Goal: Task Accomplishment & Management: Complete application form

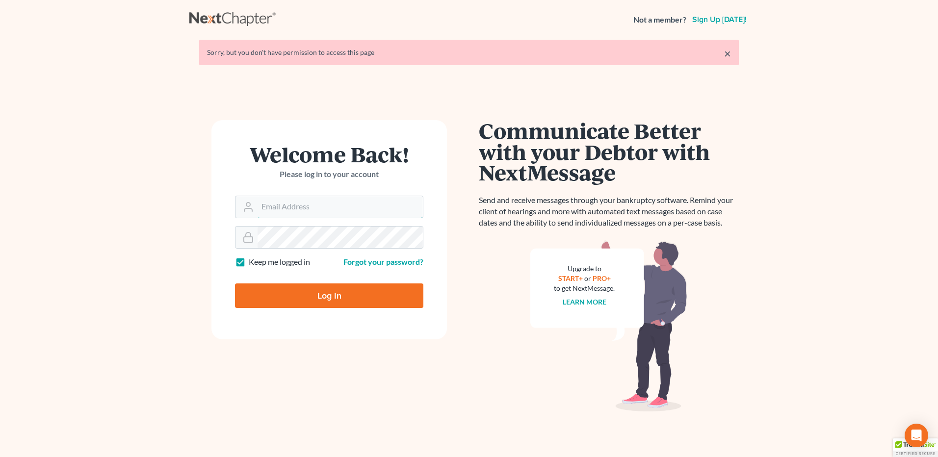
type input "[EMAIL_ADDRESS][DOMAIN_NAME]"
click at [319, 295] on input "Log In" at bounding box center [329, 296] width 188 height 25
type input "Thinking..."
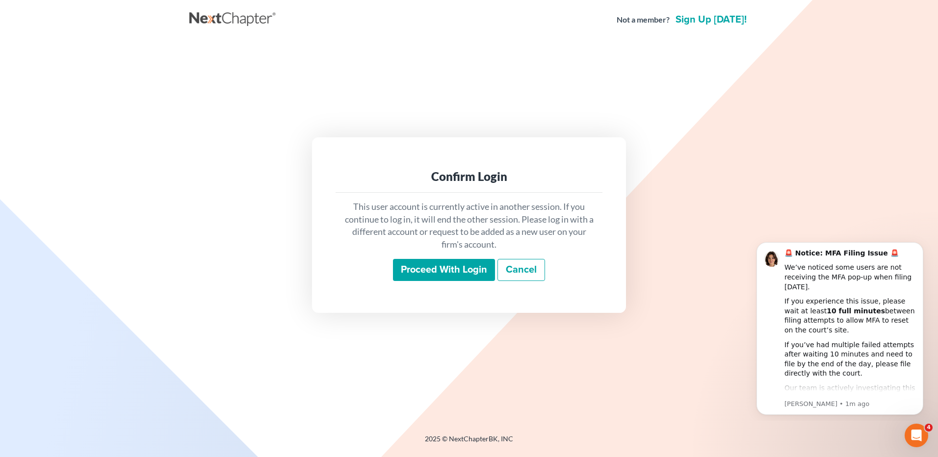
click at [436, 273] on input "Proceed with login" at bounding box center [444, 270] width 102 height 23
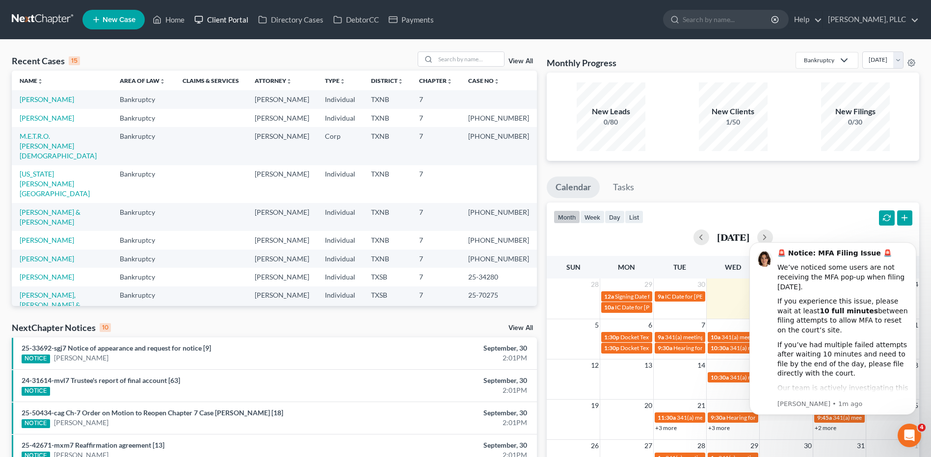
click at [223, 21] on link "Client Portal" at bounding box center [221, 20] width 64 height 18
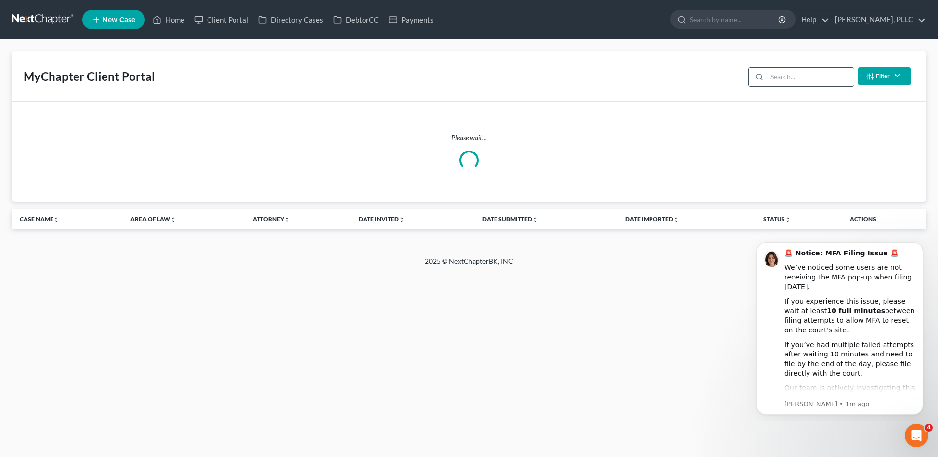
click at [795, 74] on input "search" at bounding box center [810, 77] width 87 height 19
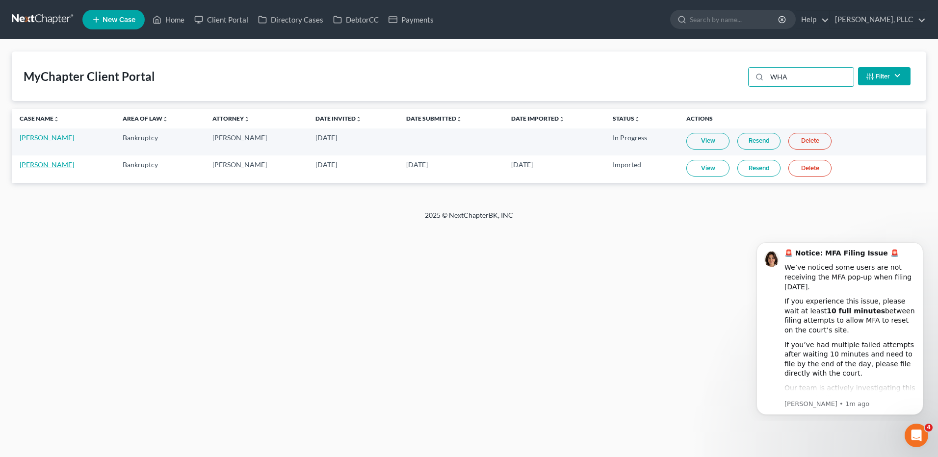
type input "WHA"
click at [45, 165] on link "Coeshia Whaley" at bounding box center [47, 164] width 54 height 8
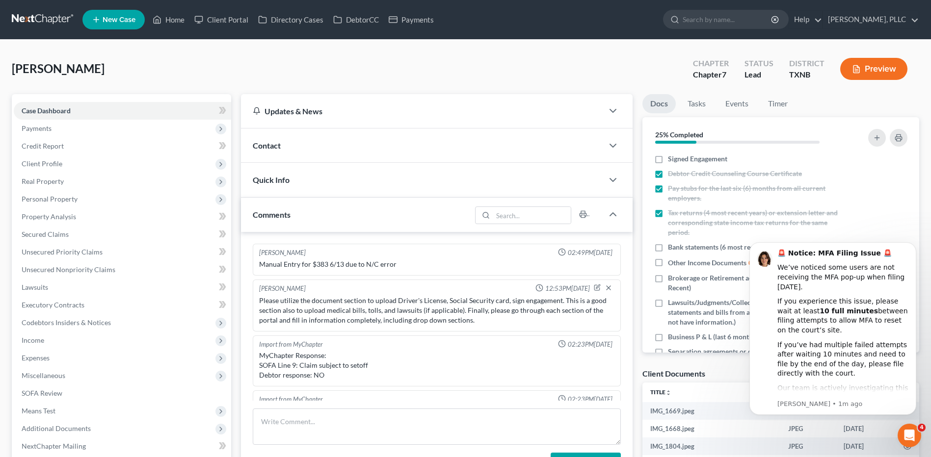
scroll to position [298, 0]
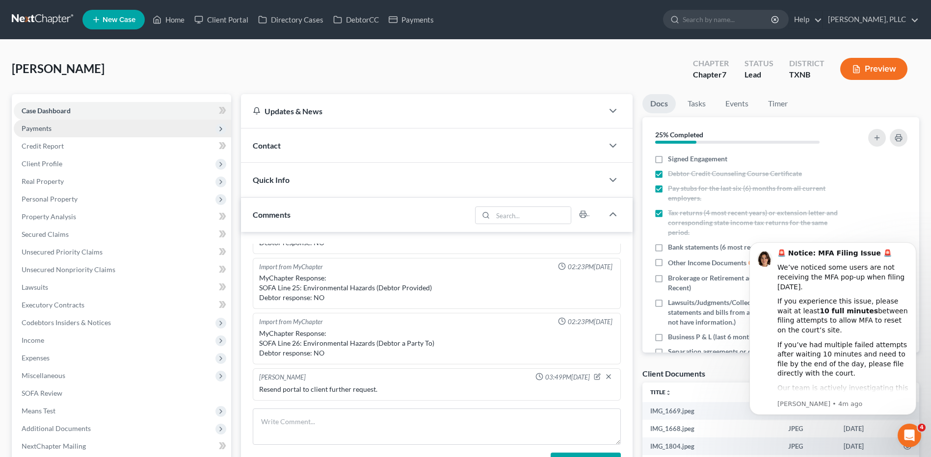
click at [29, 130] on span "Payments" at bounding box center [37, 128] width 30 height 8
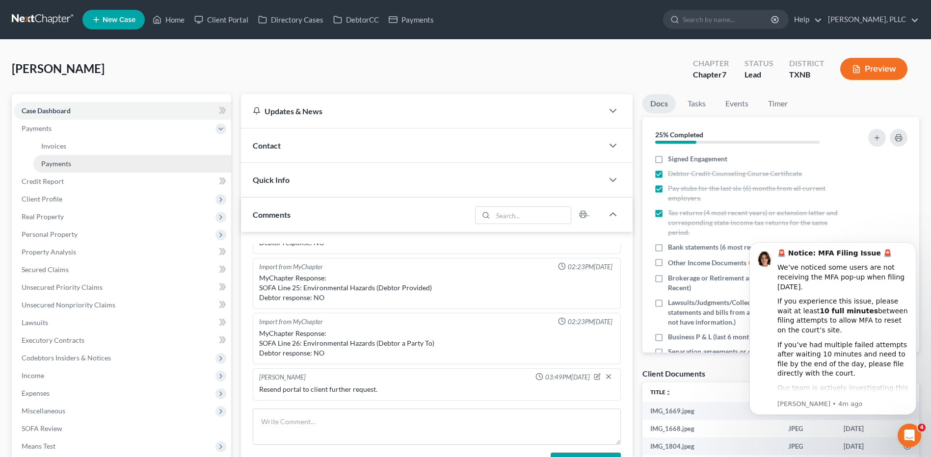
click at [43, 163] on span "Payments" at bounding box center [56, 163] width 30 height 8
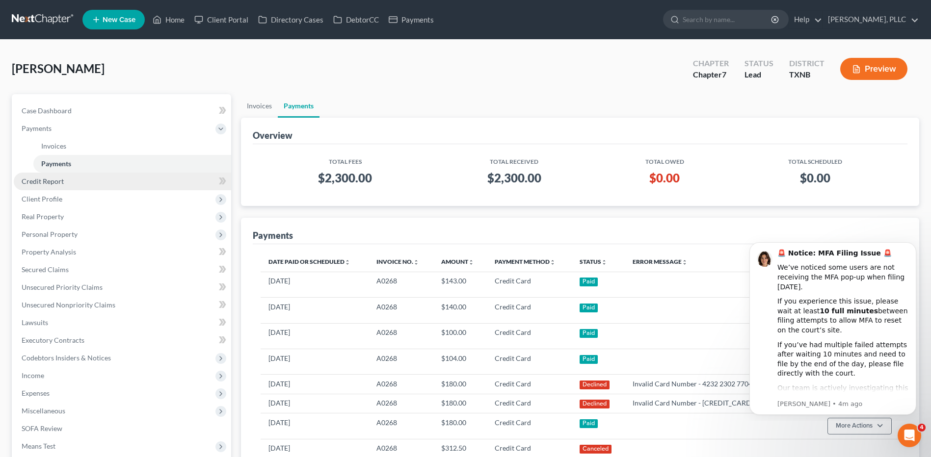
click at [42, 184] on span "Credit Report" at bounding box center [43, 181] width 42 height 8
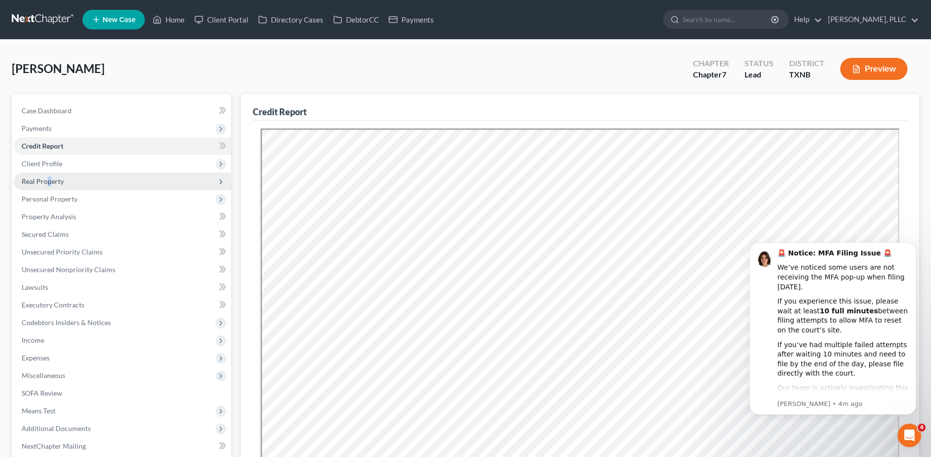
click at [49, 184] on span "Real Property" at bounding box center [43, 181] width 42 height 8
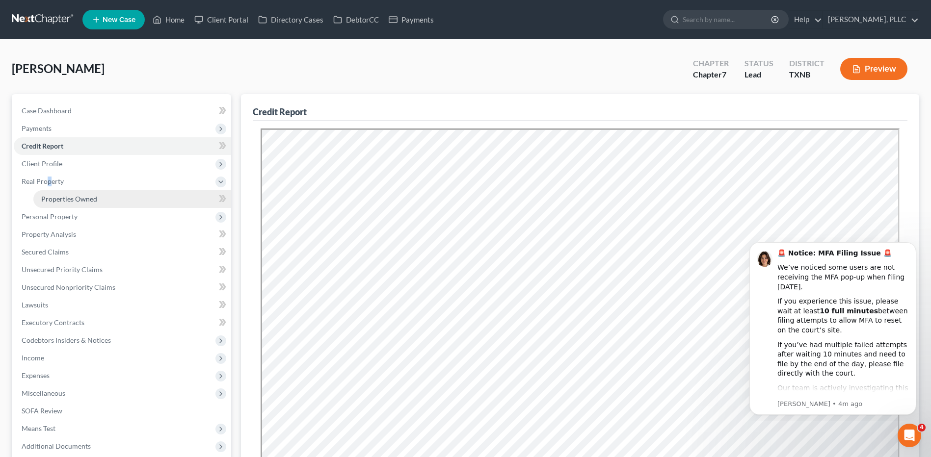
drag, startPoint x: 49, startPoint y: 184, endPoint x: 83, endPoint y: 200, distance: 37.8
click at [83, 200] on span "Properties Owned" at bounding box center [69, 199] width 56 height 8
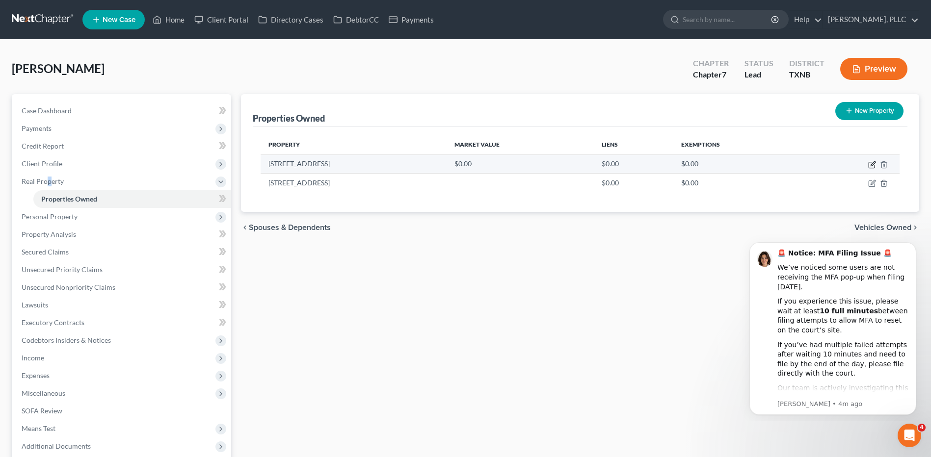
click at [876, 167] on icon "button" at bounding box center [872, 165] width 8 height 8
select select "45"
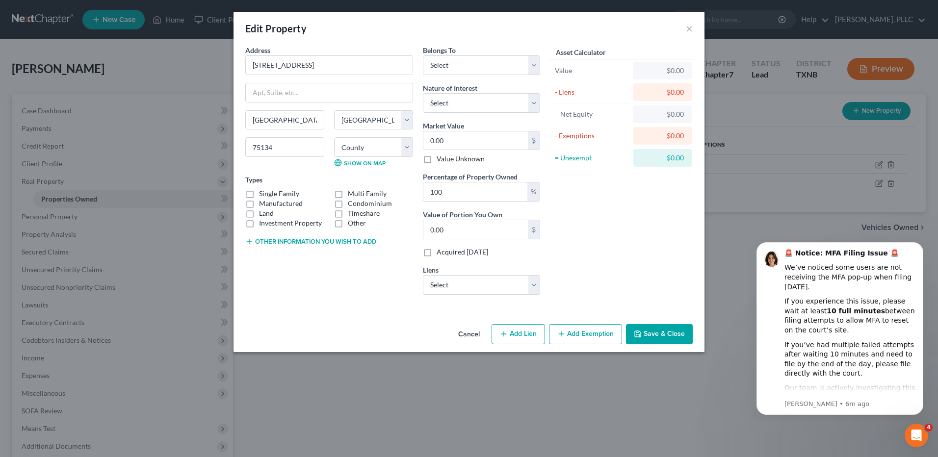
click at [259, 195] on label "Single Family" at bounding box center [279, 194] width 40 height 10
click at [263, 195] on input "Single Family" at bounding box center [266, 192] width 6 height 6
checkbox input "true"
drag, startPoint x: 251, startPoint y: 66, endPoint x: 330, endPoint y: 64, distance: 79.5
click at [330, 64] on input "2468 Marimont Lane" at bounding box center [329, 65] width 167 height 19
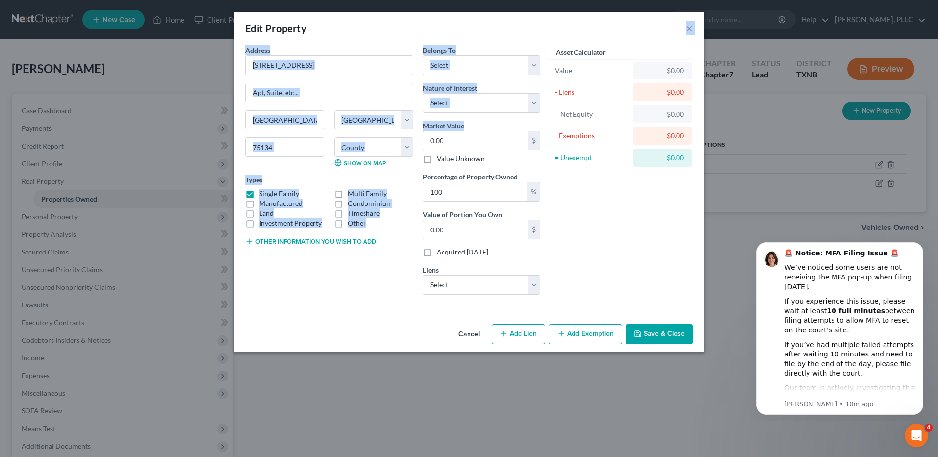
drag, startPoint x: 402, startPoint y: 13, endPoint x: 542, endPoint y: 81, distance: 156.1
click at [457, 138] on div "Edit Property × Address * 2468 Marimont Lane Lancaster State AL AK AR AZ CA CO …" at bounding box center [469, 182] width 471 height 341
click at [691, 30] on button "×" at bounding box center [689, 29] width 7 height 12
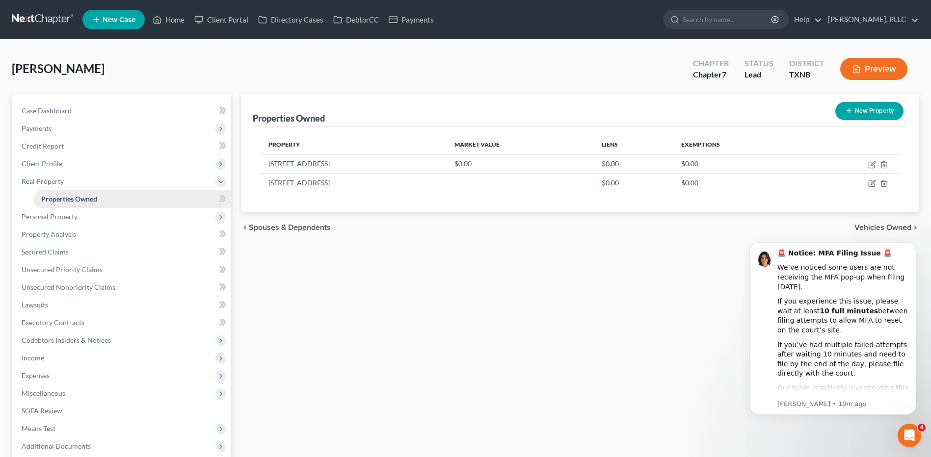
click at [78, 204] on link "Properties Owned" at bounding box center [132, 199] width 198 height 18
click at [872, 164] on icon "button" at bounding box center [873, 163] width 4 height 4
select select "45"
select select "56"
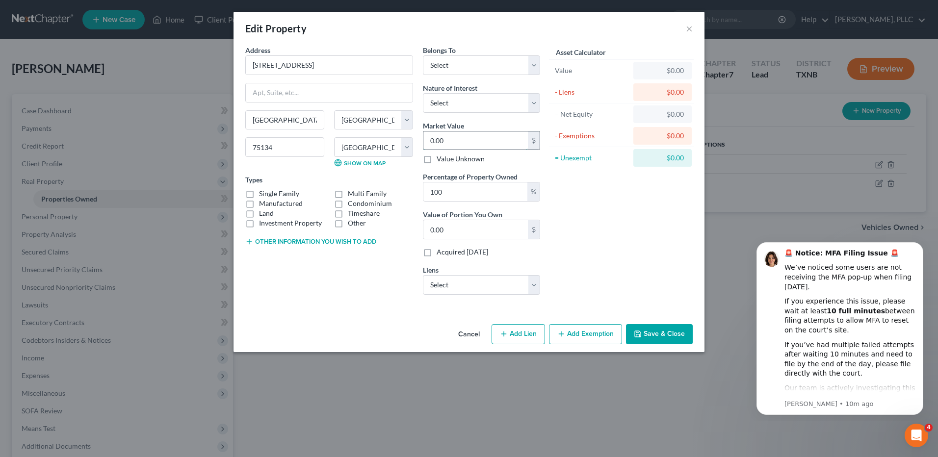
click at [456, 143] on input "0.00" at bounding box center [476, 141] width 105 height 19
type input "2"
type input "2.00"
type input "29"
type input "29.00"
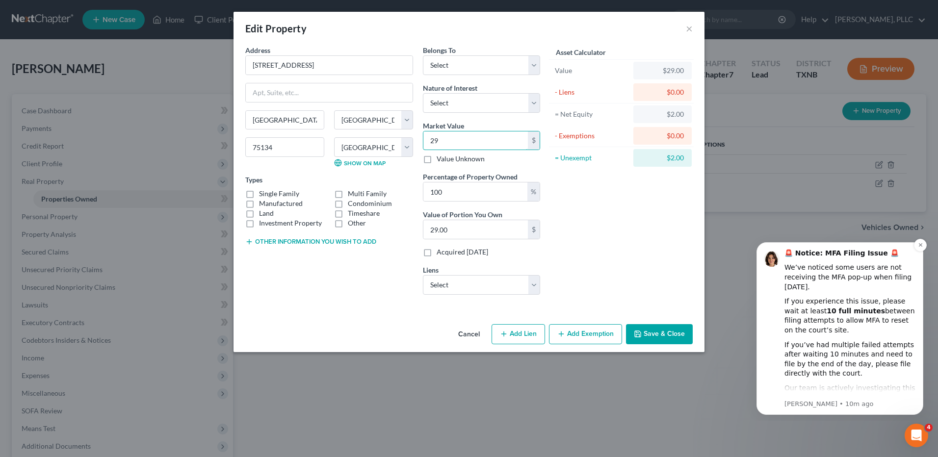
type input "290"
type input "290.00"
type input "2901"
type input "2,901.00"
type input "2,9010"
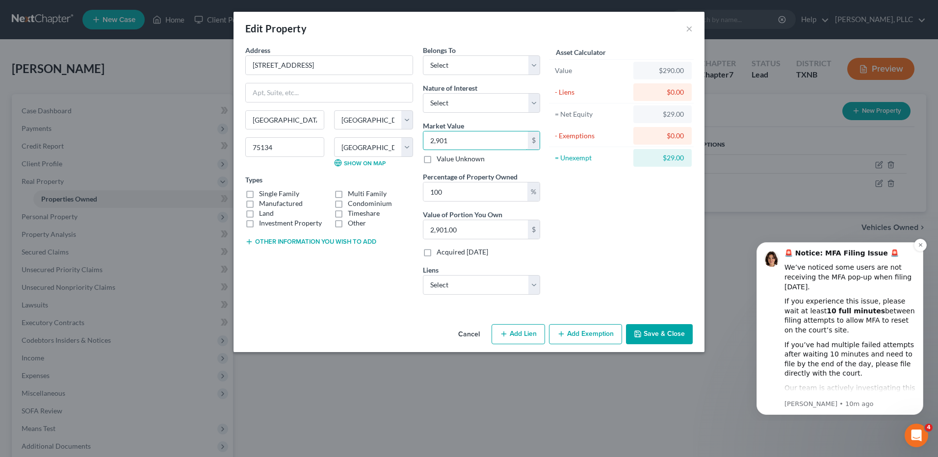
type input "29,010.00"
type input "29,0100"
type input "290,100.00"
type input "290,100"
click at [259, 194] on label "Single Family" at bounding box center [279, 194] width 40 height 10
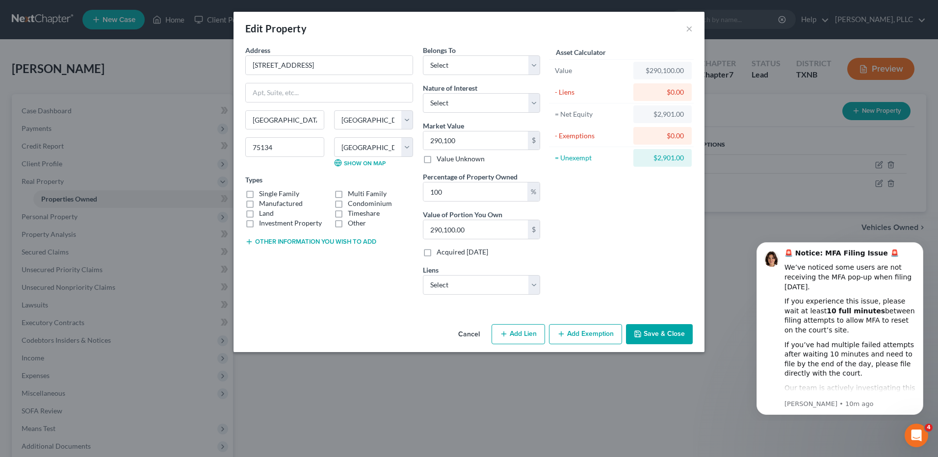
click at [263, 194] on input "Single Family" at bounding box center [266, 192] width 6 height 6
checkbox input "true"
click at [535, 67] on select "Select Debtor 1 Only Debtor 2 Only Debtor 1 And Debtor 2 Only At Least One Of T…" at bounding box center [481, 65] width 117 height 20
select select "0"
click at [423, 55] on select "Select Debtor 1 Only Debtor 2 Only Debtor 1 And Debtor 2 Only At Least One Of T…" at bounding box center [481, 65] width 117 height 20
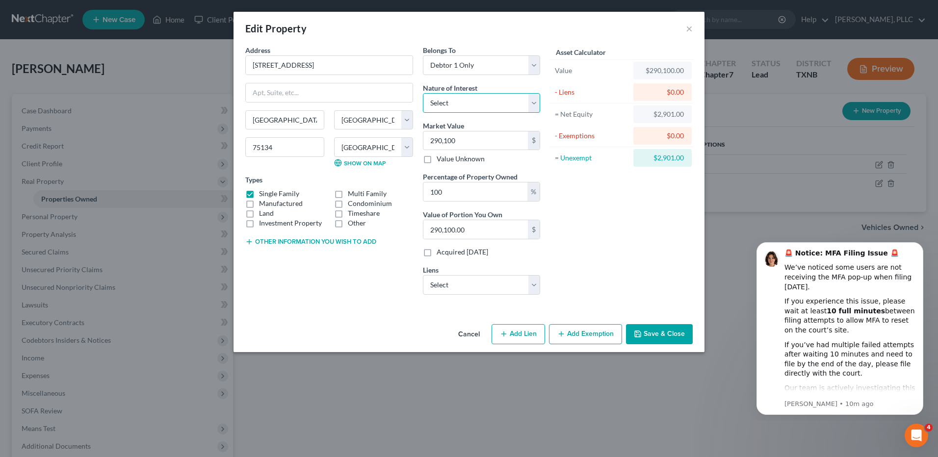
click at [535, 105] on select "Select Fee Simple Joint Tenant Life Estate Equitable Interest Future Interest T…" at bounding box center [481, 103] width 117 height 20
select select "0"
click at [423, 93] on select "Select Fee Simple Joint Tenant Life Estate Equitable Interest Future Interest T…" at bounding box center [481, 103] width 117 height 20
click at [534, 290] on select "Select Nstar/Cooper - $47,926.00" at bounding box center [481, 285] width 117 height 20
click at [533, 290] on select "Select Nstar/Cooper - $47,926.00" at bounding box center [481, 285] width 117 height 20
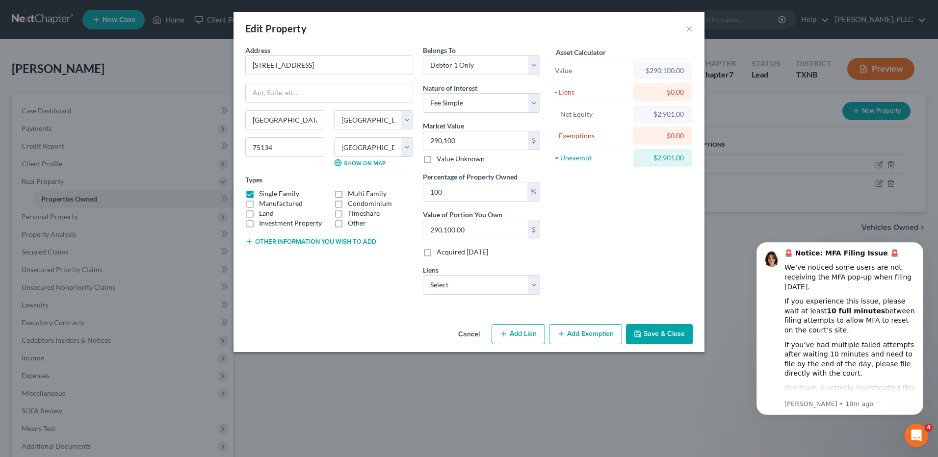
click at [660, 338] on button "Save & Close" at bounding box center [659, 334] width 67 height 21
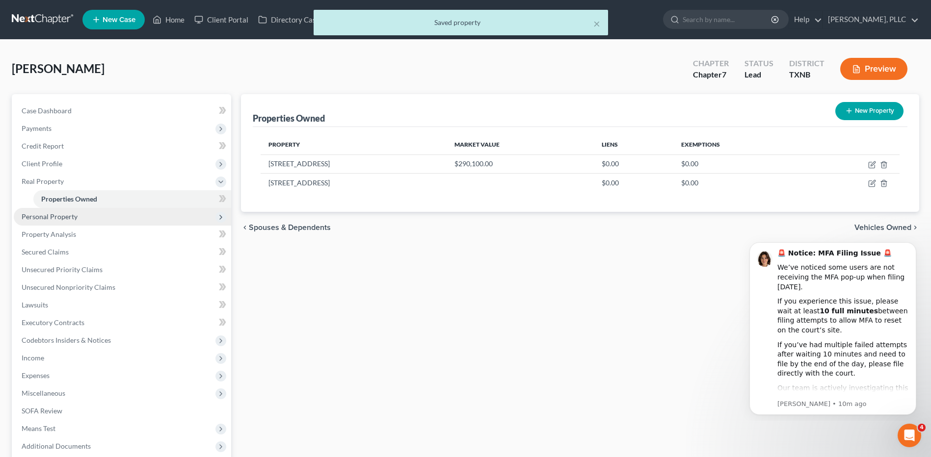
click at [64, 219] on span "Personal Property" at bounding box center [50, 216] width 56 height 8
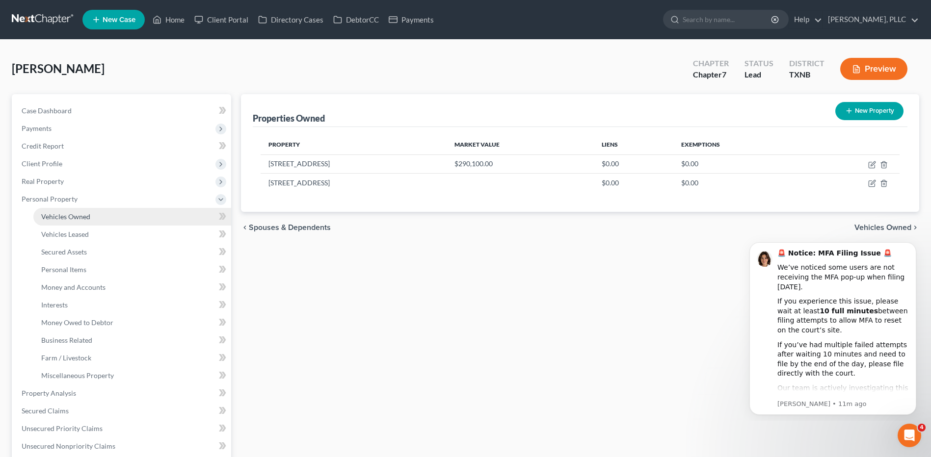
click at [69, 217] on span "Vehicles Owned" at bounding box center [65, 216] width 49 height 8
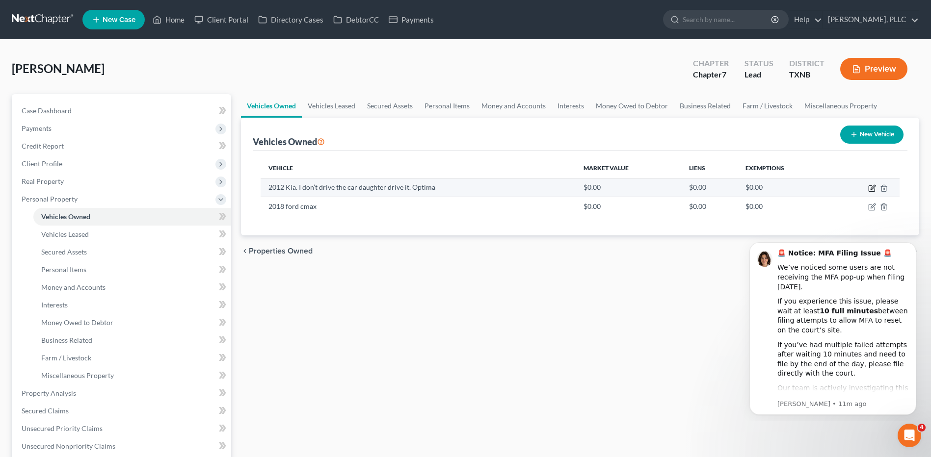
click at [871, 191] on icon "button" at bounding box center [872, 189] width 6 height 6
select select "0"
select select "14"
select select "4"
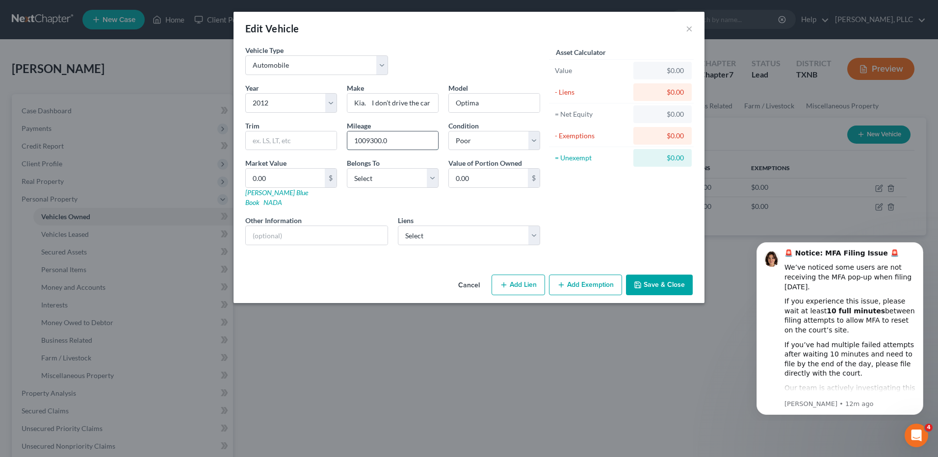
click at [396, 138] on input "1009300.0" at bounding box center [392, 141] width 91 height 19
click at [366, 141] on input "100930" at bounding box center [392, 141] width 91 height 19
type input "100930"
click at [434, 181] on select "Select Debtor 1 Only Debtor 2 Only Debtor 1 And Debtor 2 Only At Least One Of T…" at bounding box center [393, 178] width 92 height 20
select select "0"
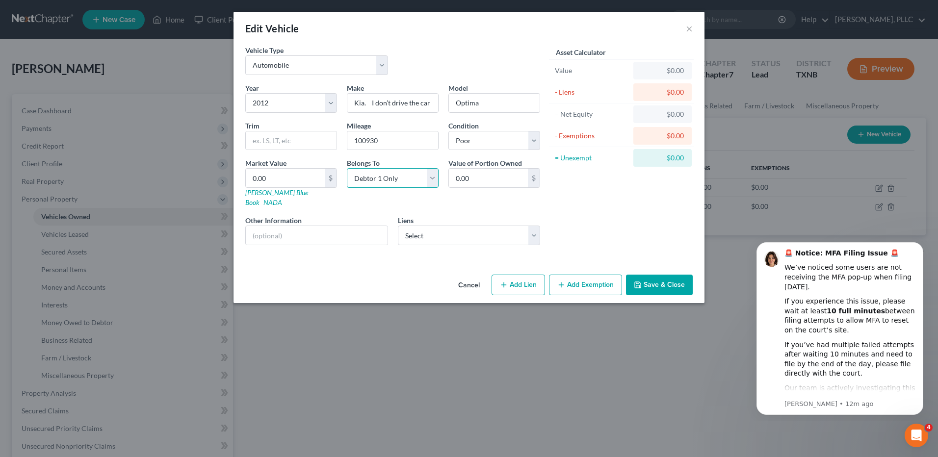
click at [347, 168] on select "Select Debtor 1 Only Debtor 2 Only Debtor 1 And Debtor 2 Only At Least One Of T…" at bounding box center [393, 178] width 92 height 20
click at [280, 178] on input "0.00" at bounding box center [285, 178] width 79 height 19
type input "9"
type input "9.00"
type input "90"
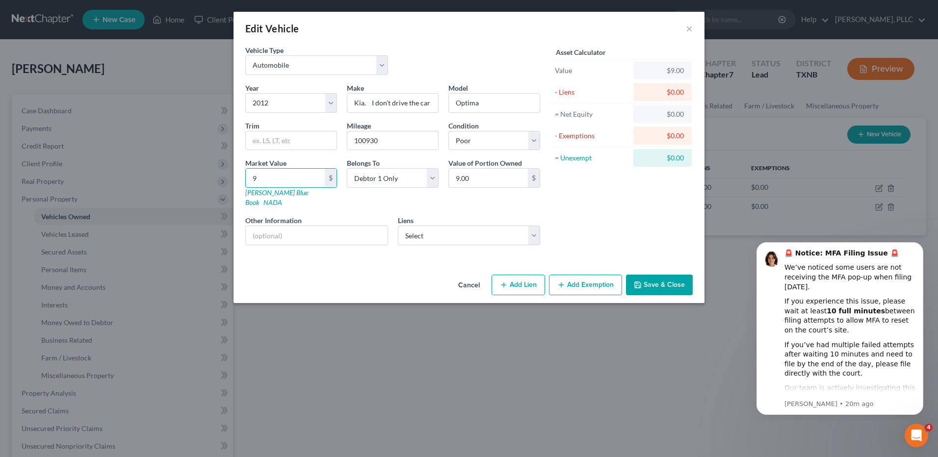
type input "90.00"
type input "908"
type input "908.00"
type input "9088"
type input "9,088.00"
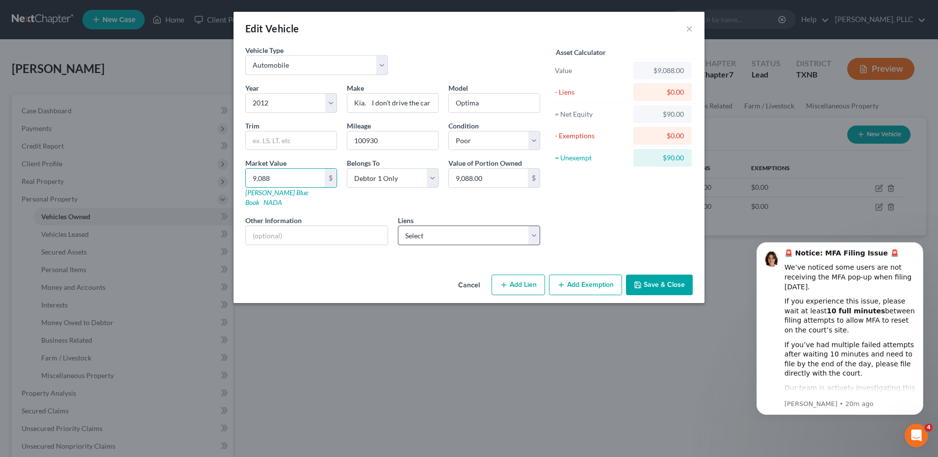
type input "9,088"
click at [531, 226] on select "Select Nstar/Cooper - $47,926.00" at bounding box center [469, 236] width 143 height 20
click at [657, 277] on button "Save & Close" at bounding box center [659, 285] width 67 height 21
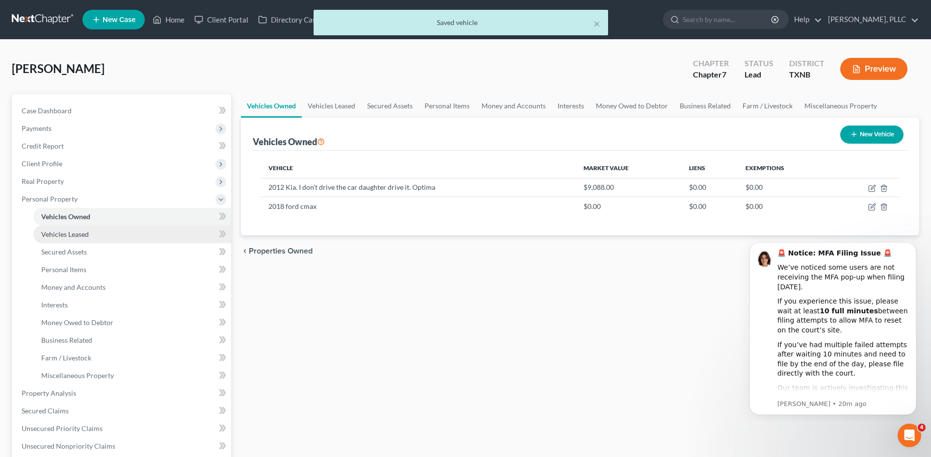
click at [80, 236] on span "Vehicles Leased" at bounding box center [65, 234] width 48 height 8
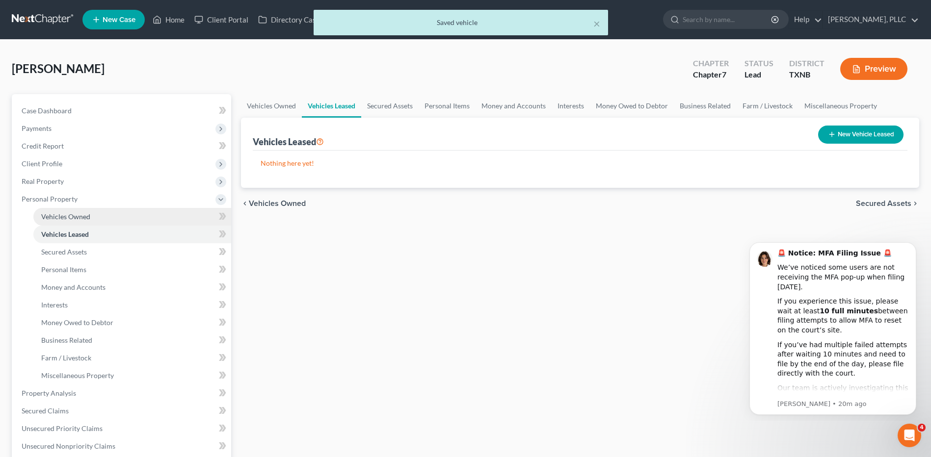
click at [77, 216] on span "Vehicles Owned" at bounding box center [65, 216] width 49 height 8
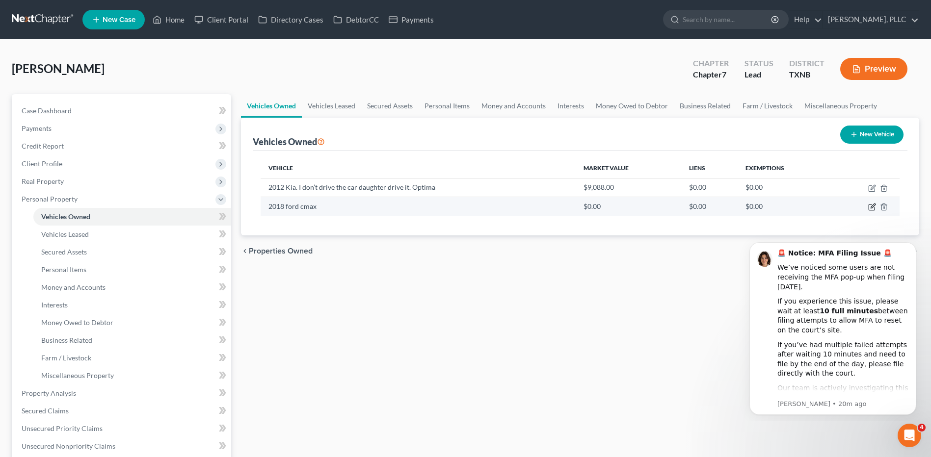
click at [870, 206] on icon "button" at bounding box center [872, 207] width 8 height 8
select select "0"
select select "8"
select select "3"
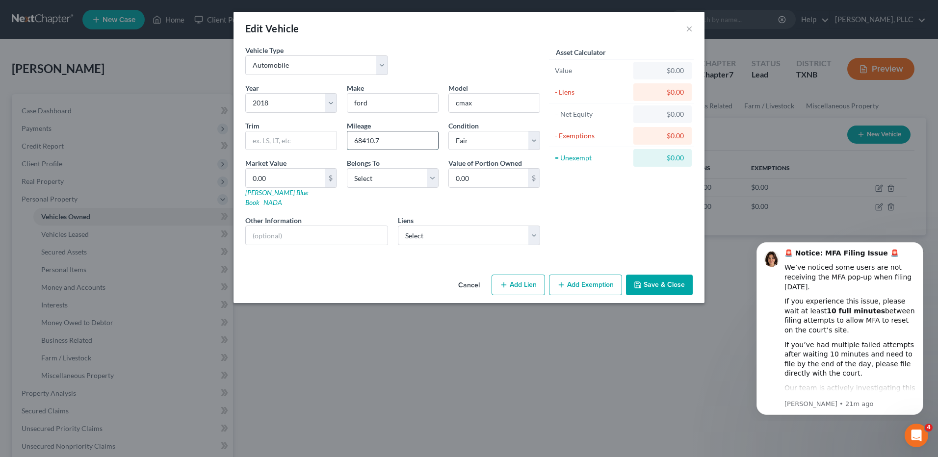
click at [384, 141] on input "68410.7" at bounding box center [392, 141] width 91 height 19
type input "684107"
click at [357, 103] on input "ford" at bounding box center [392, 103] width 91 height 19
type input "Ford"
click at [692, 29] on button "×" at bounding box center [689, 29] width 7 height 12
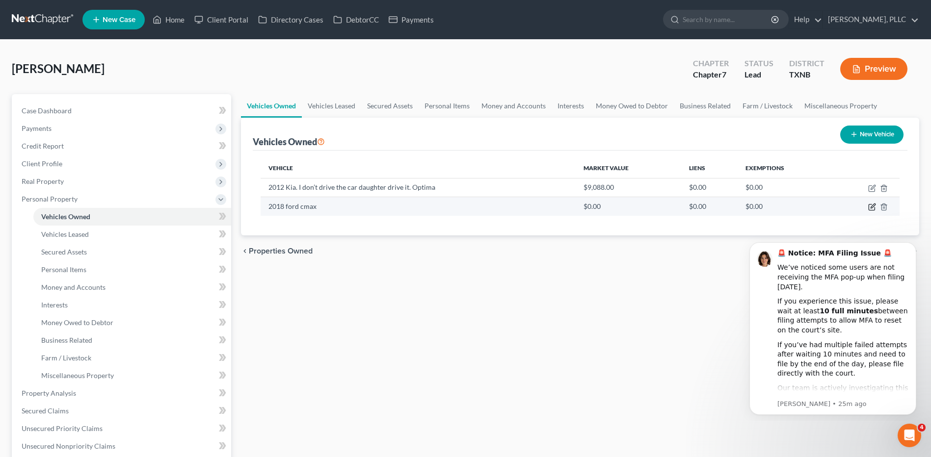
click at [872, 206] on icon "button" at bounding box center [873, 206] width 4 height 4
select select "0"
select select "8"
select select "3"
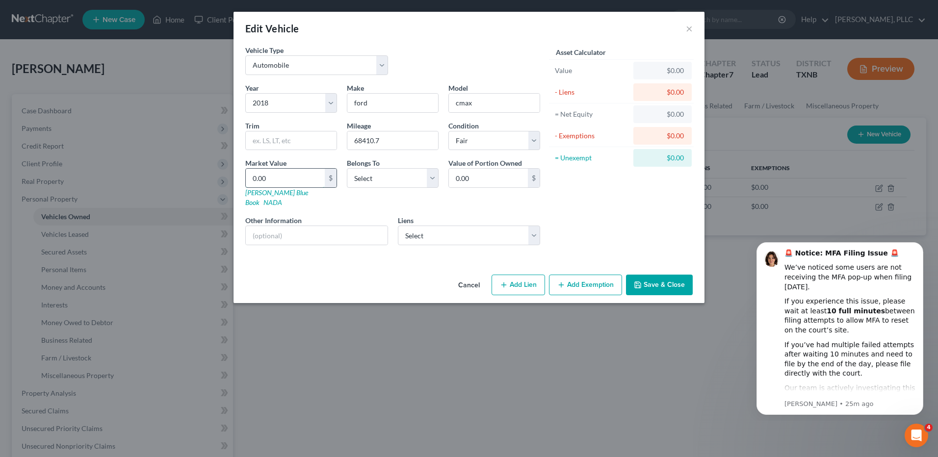
click at [282, 175] on input "0.00" at bounding box center [285, 178] width 79 height 19
type input "1"
type input "1.00"
type input "13"
type input "13.00"
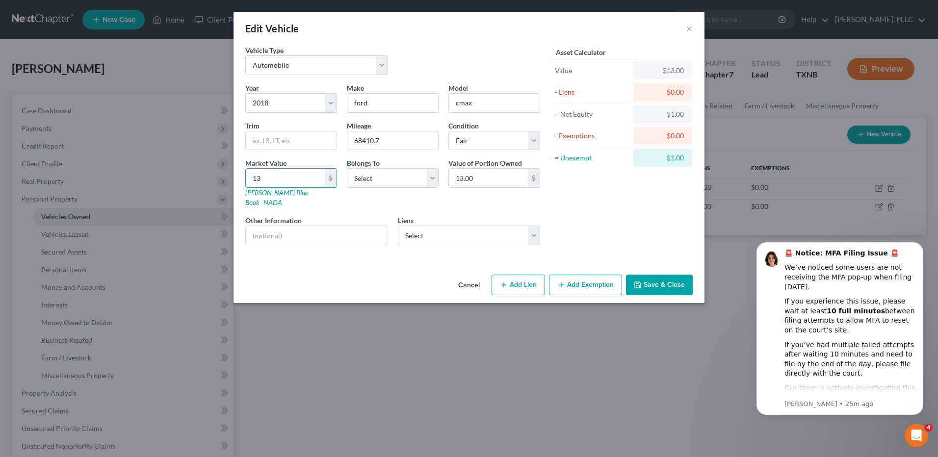
type input "135"
type input "135.00"
type input "1357"
type input "1,357.00"
type input "1,3573"
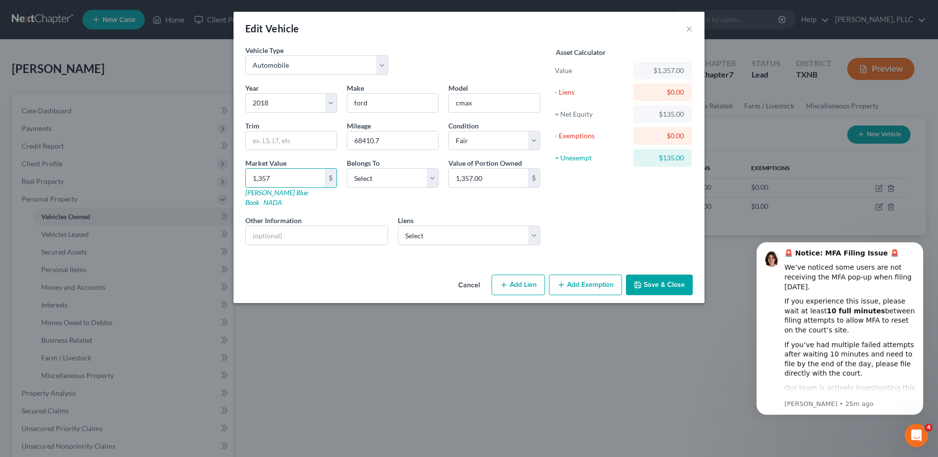
type input "13,573.00"
type input "13,573"
click at [355, 103] on input "ford" at bounding box center [392, 103] width 91 height 19
type input "Ford"
type input "Cmax"
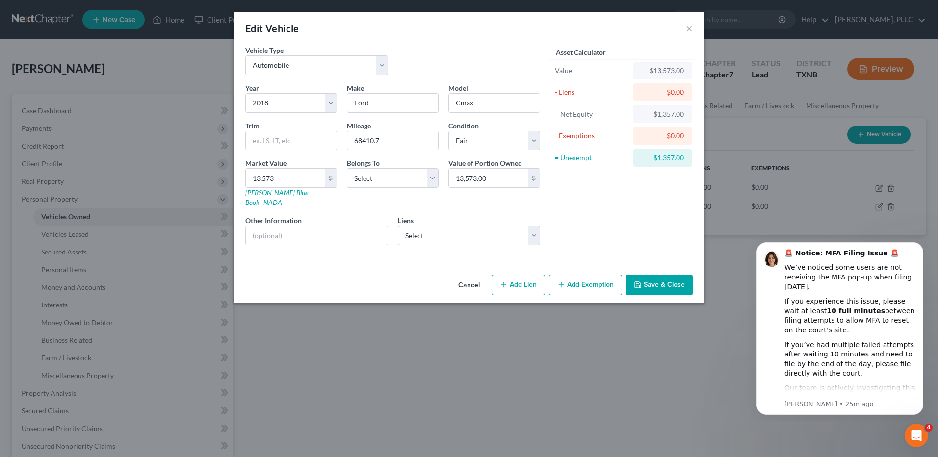
click at [656, 275] on button "Save & Close" at bounding box center [659, 285] width 67 height 21
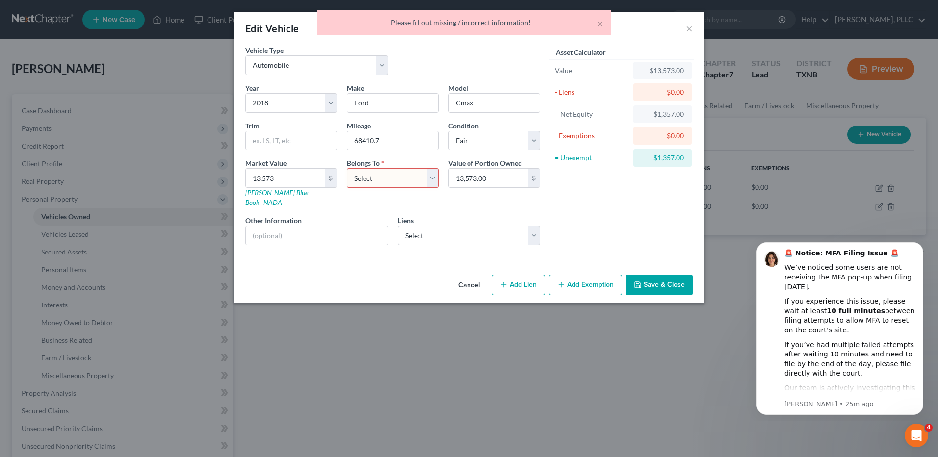
click at [658, 281] on button "Save & Close" at bounding box center [659, 285] width 67 height 21
click at [430, 176] on select "Select Debtor 1 Only Debtor 2 Only Debtor 1 And Debtor 2 Only At Least One Of T…" at bounding box center [393, 178] width 92 height 20
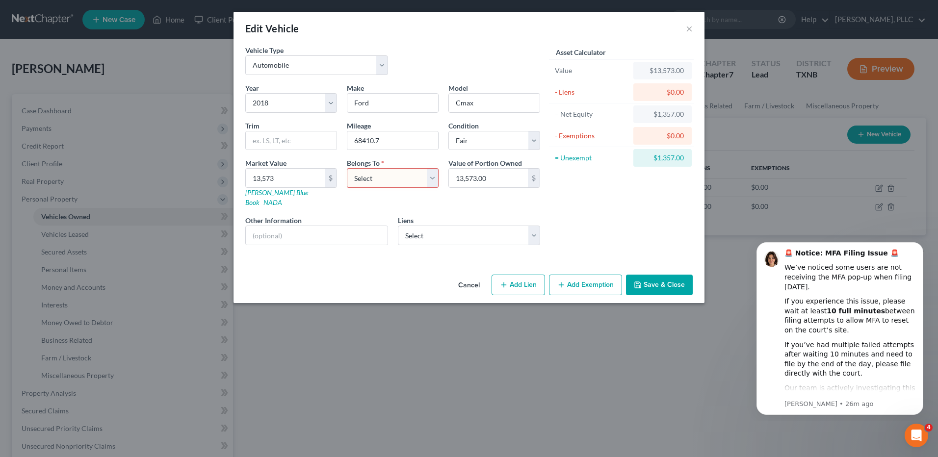
select select "0"
click at [347, 168] on select "Select Debtor 1 Only Debtor 2 Only Debtor 1 And Debtor 2 Only At Least One Of T…" at bounding box center [393, 178] width 92 height 20
click at [660, 276] on button "Save & Close" at bounding box center [659, 285] width 67 height 21
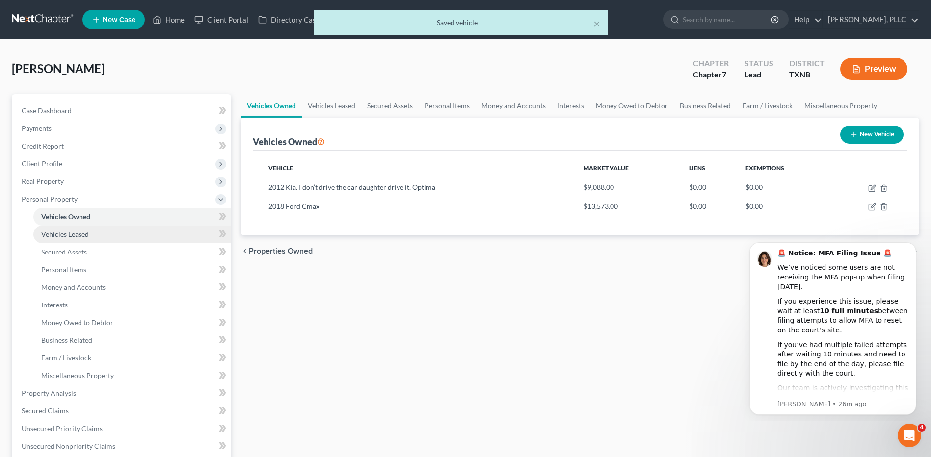
click at [80, 238] on span "Vehicles Leased" at bounding box center [65, 234] width 48 height 8
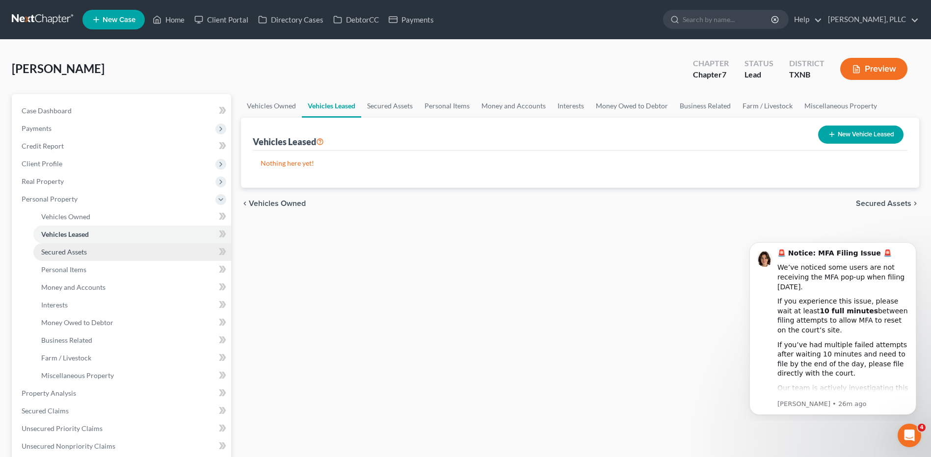
click at [71, 254] on span "Secured Assets" at bounding box center [64, 252] width 46 height 8
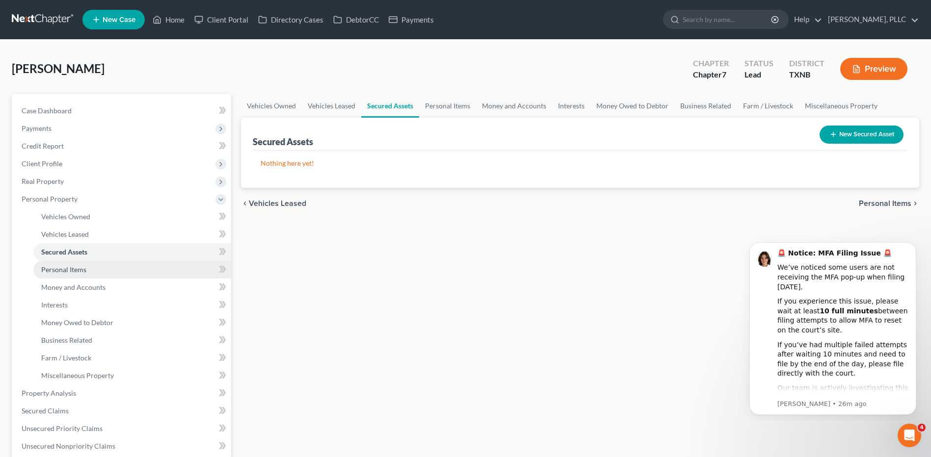
click at [68, 272] on span "Personal Items" at bounding box center [63, 269] width 45 height 8
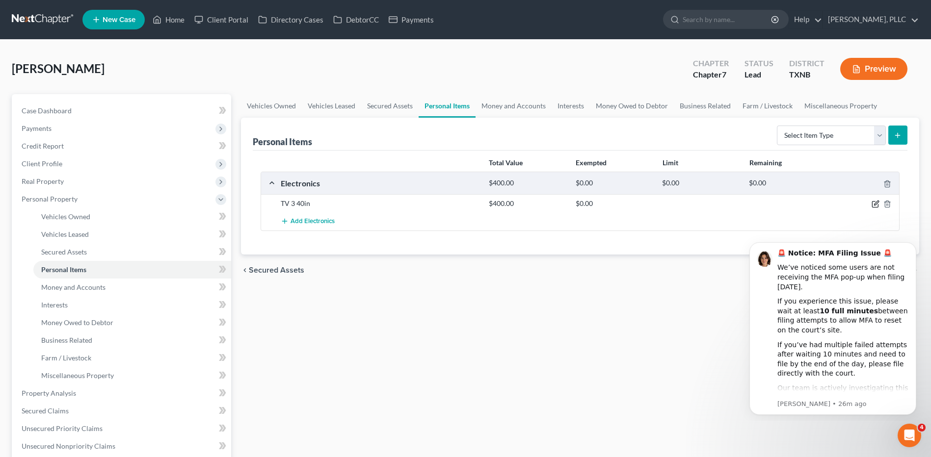
click at [879, 207] on icon "button" at bounding box center [876, 204] width 8 height 8
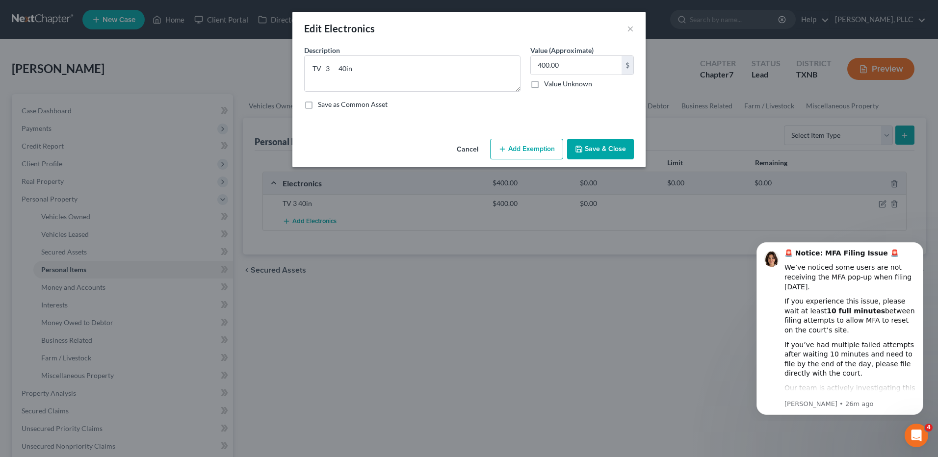
click at [587, 151] on button "Save & Close" at bounding box center [600, 149] width 67 height 21
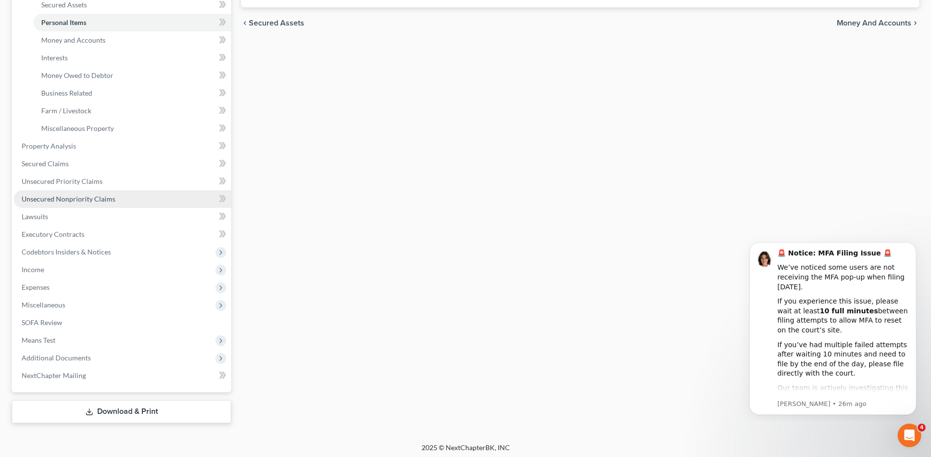
scroll to position [251, 0]
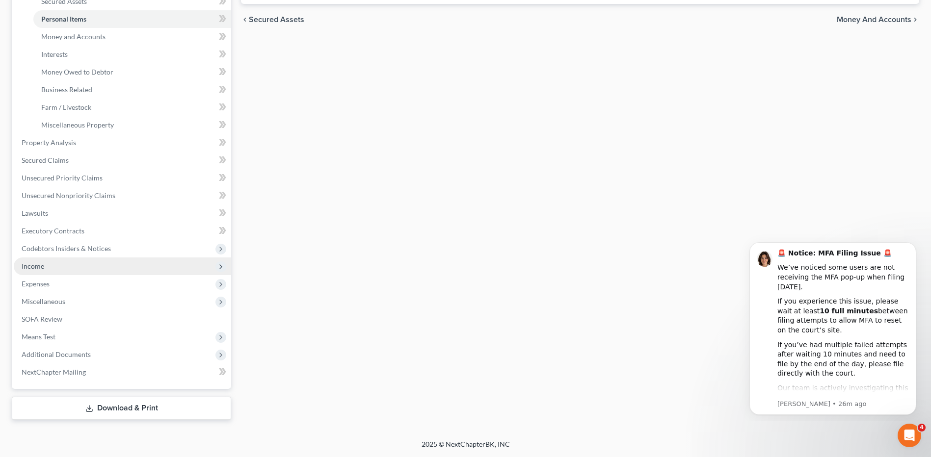
click at [44, 269] on span "Income" at bounding box center [122, 267] width 217 height 18
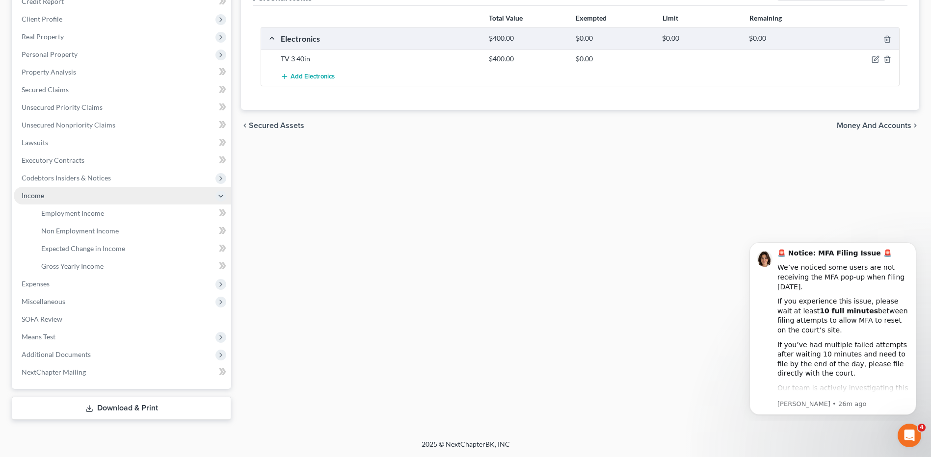
scroll to position [145, 0]
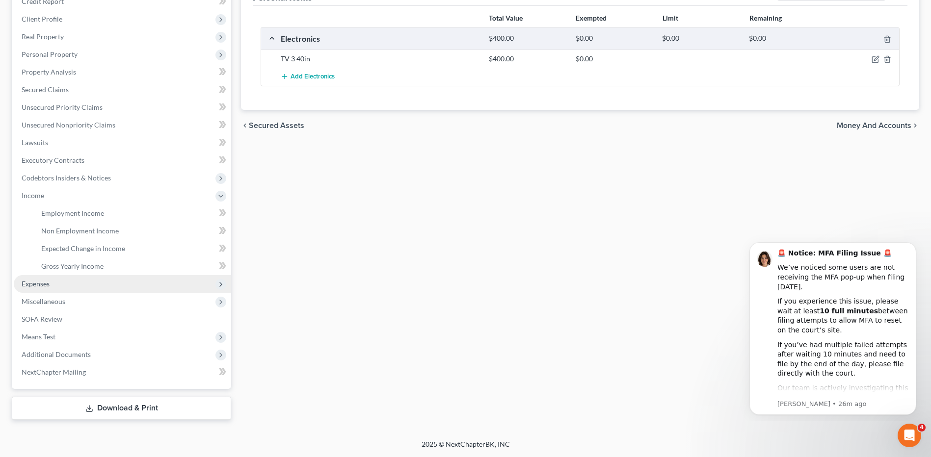
click at [51, 285] on span "Expenses" at bounding box center [122, 284] width 217 height 18
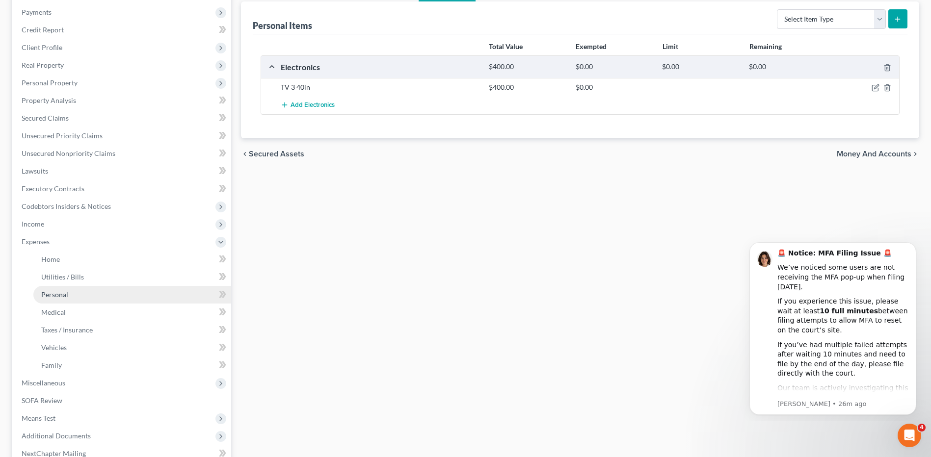
scroll to position [0, 0]
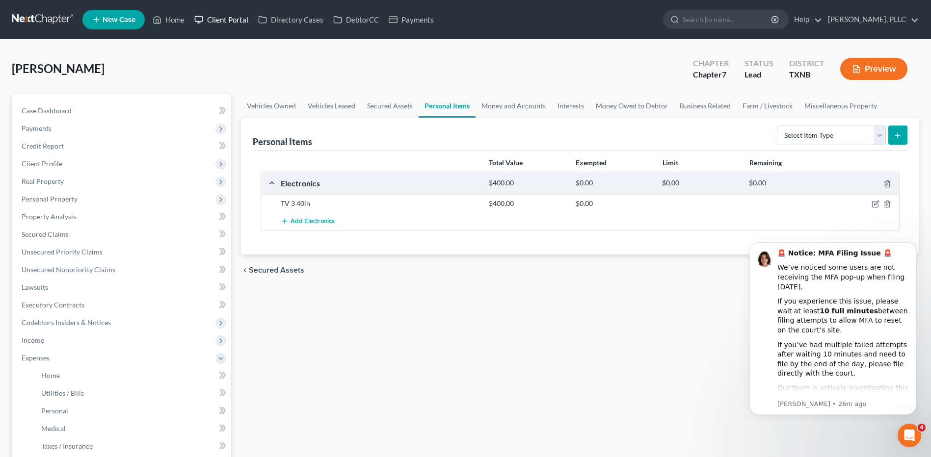
click at [226, 20] on link "Client Portal" at bounding box center [221, 20] width 64 height 18
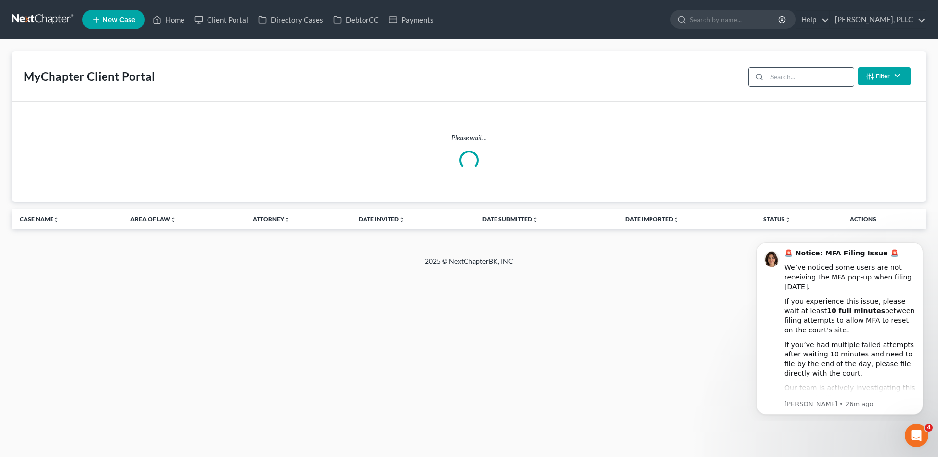
click at [802, 79] on input "search" at bounding box center [810, 77] width 87 height 19
type input "WHA"
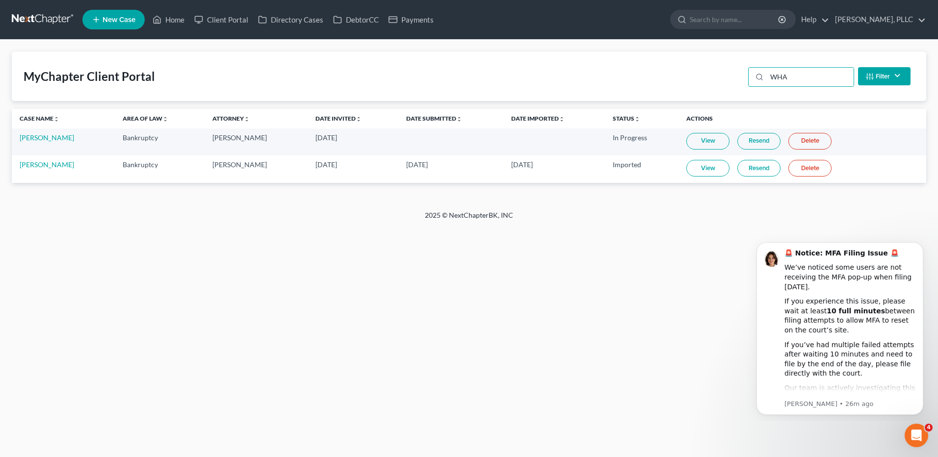
click at [690, 172] on link "View" at bounding box center [708, 168] width 43 height 17
click at [43, 167] on link "Coeshia Whaley" at bounding box center [47, 164] width 54 height 8
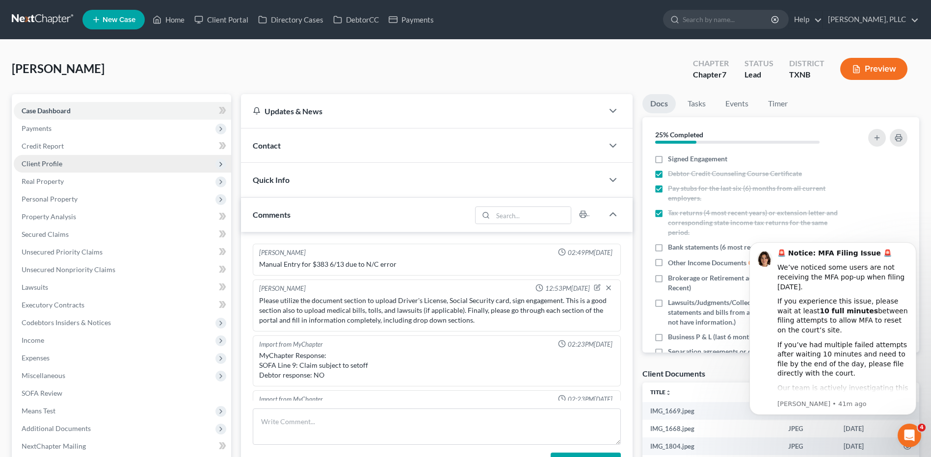
scroll to position [298, 0]
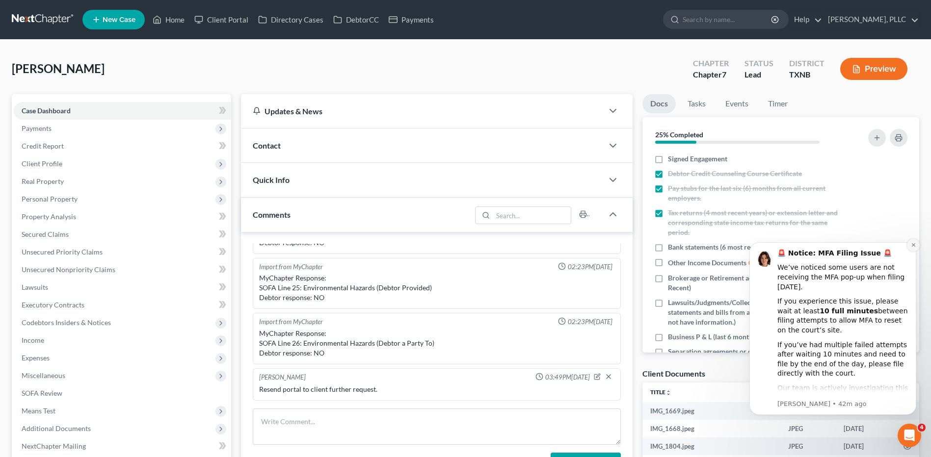
click at [910, 245] on button "Dismiss notification" at bounding box center [913, 245] width 13 height 13
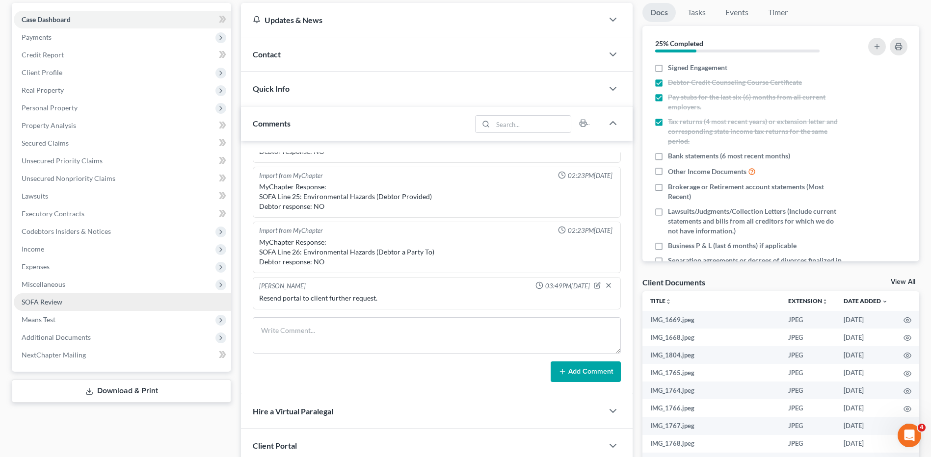
scroll to position [98, 0]
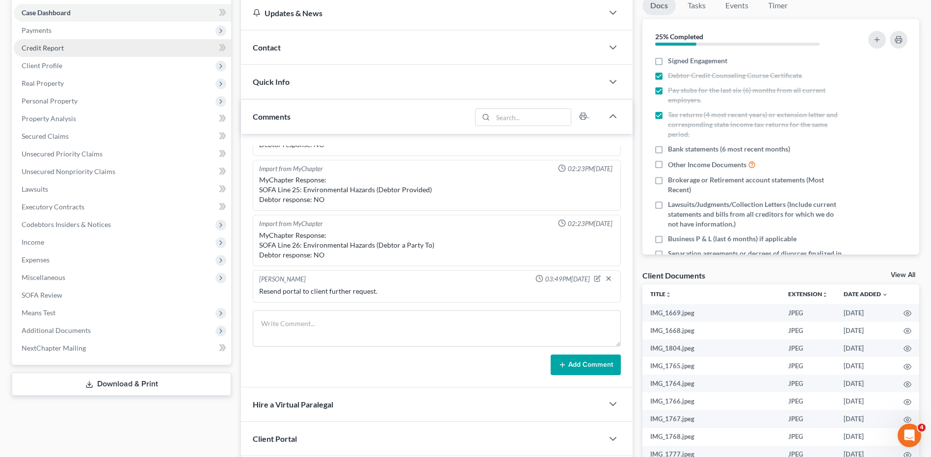
click at [49, 51] on span "Credit Report" at bounding box center [43, 48] width 42 height 8
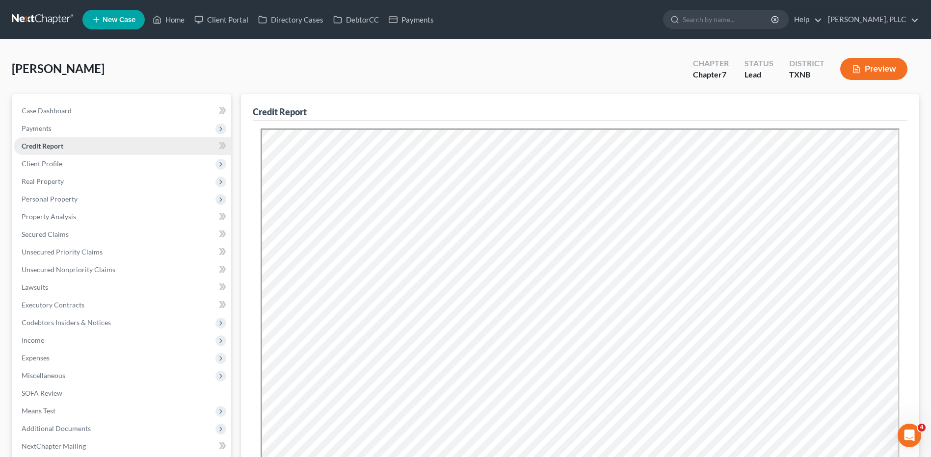
click at [86, 146] on link "Credit Report" at bounding box center [122, 146] width 217 height 18
click at [165, 19] on link "Home" at bounding box center [169, 20] width 42 height 18
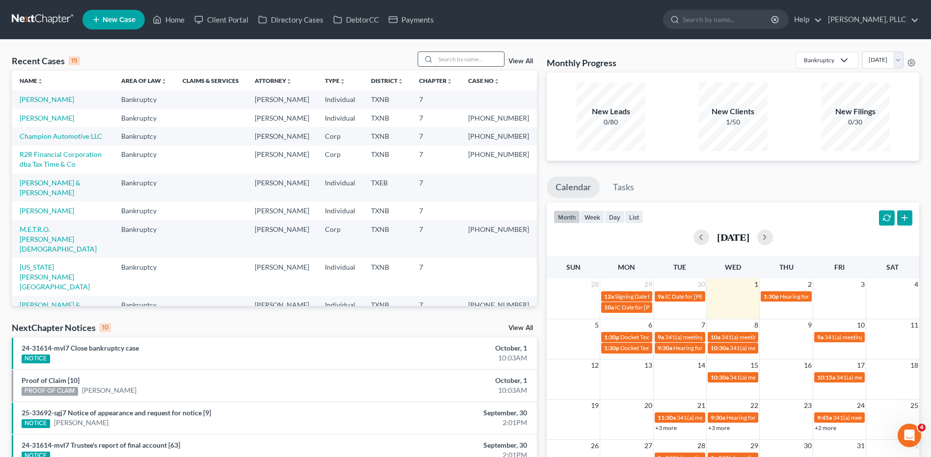
drag, startPoint x: 453, startPoint y: 57, endPoint x: 468, endPoint y: 90, distance: 36.5
click at [454, 58] on input "search" at bounding box center [469, 59] width 69 height 14
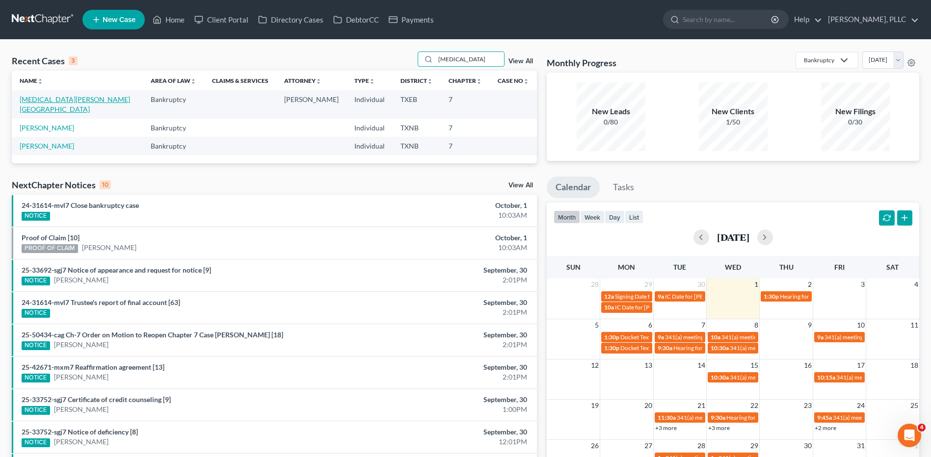
type input "MUSE"
click at [33, 102] on link "Muse, Henretta" at bounding box center [75, 104] width 110 height 18
click at [34, 102] on link "Muse, Henretta" at bounding box center [75, 104] width 110 height 18
select select "4"
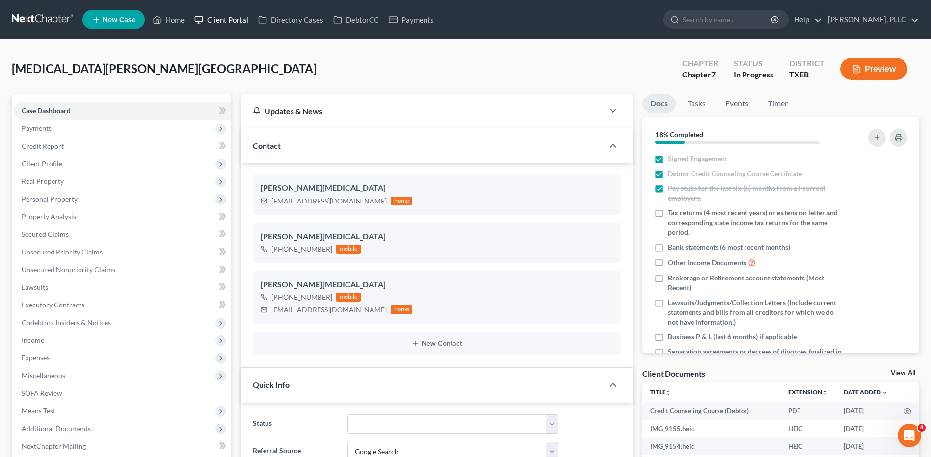
click at [232, 19] on link "Client Portal" at bounding box center [221, 20] width 64 height 18
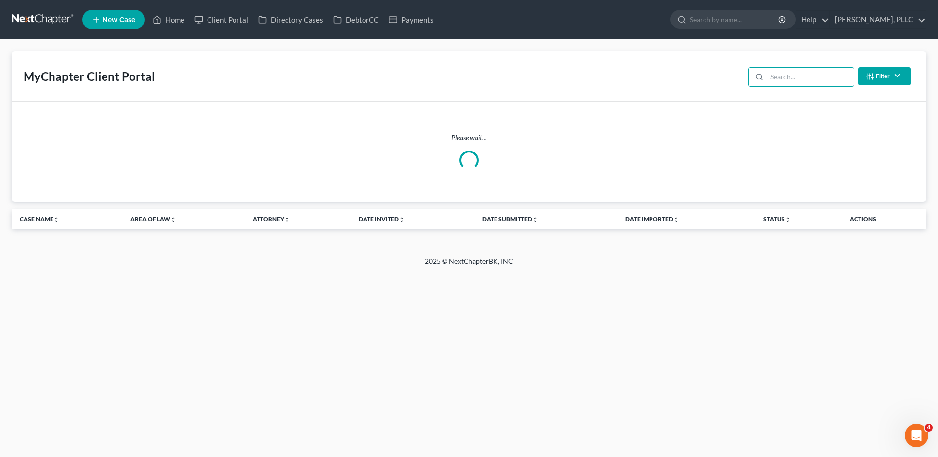
drag, startPoint x: 782, startPoint y: 80, endPoint x: 790, endPoint y: 164, distance: 84.8
click at [782, 80] on input "search" at bounding box center [810, 77] width 87 height 19
type input "MUSE"
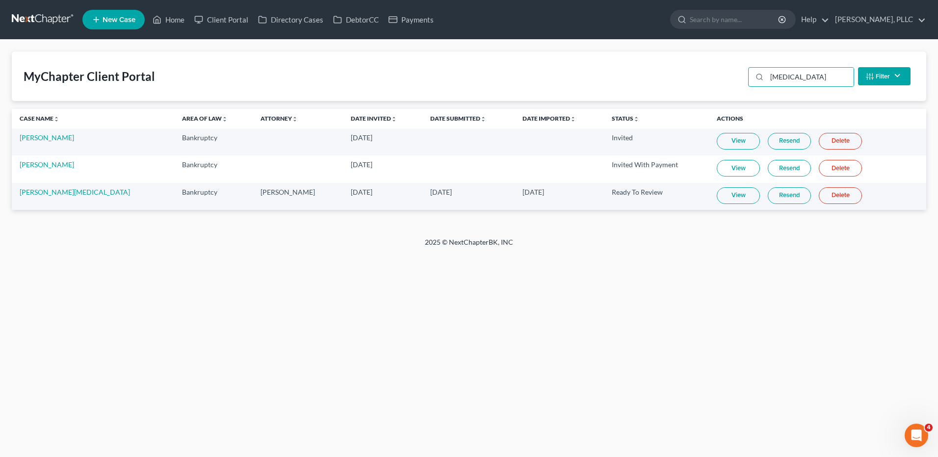
click at [717, 198] on link "View" at bounding box center [738, 195] width 43 height 17
click at [717, 197] on link "View" at bounding box center [738, 195] width 43 height 17
